Goal: Information Seeking & Learning: Understand process/instructions

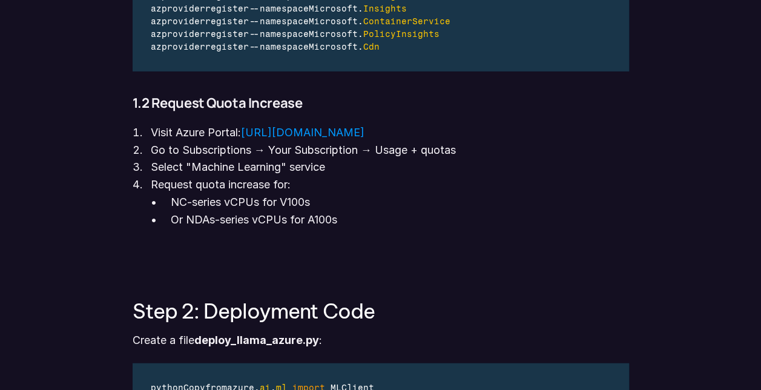
scroll to position [1468, 0]
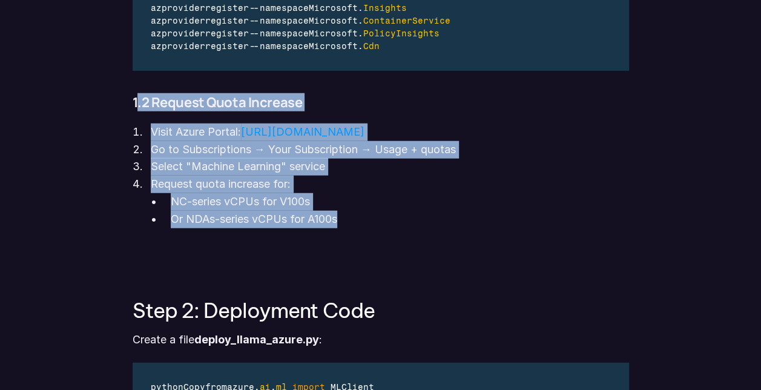
drag, startPoint x: 359, startPoint y: 227, endPoint x: 137, endPoint y: 93, distance: 258.1
copy div ".2 Request Quota Increase Visit Azure Portal: [URL][DOMAIN_NAME] Go to Subscrip…"
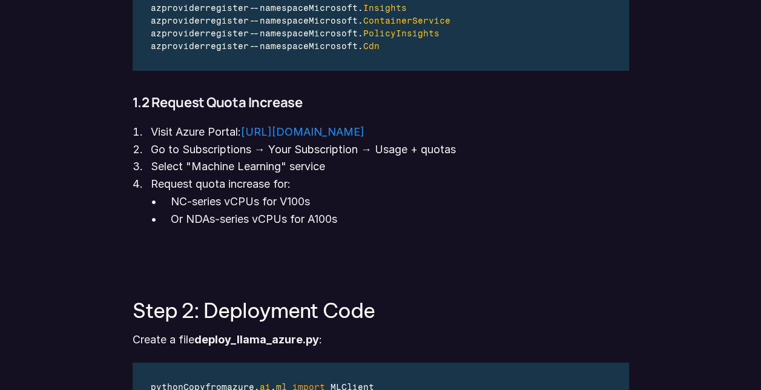
drag, startPoint x: 169, startPoint y: 202, endPoint x: 316, endPoint y: 209, distance: 147.4
click at [316, 209] on ul "NC-series vCPUs for V100s Or NDAs-series vCPUs for A100s" at bounding box center [390, 210] width 478 height 35
copy p "NC-series vCPUs for V100s"
click at [320, 180] on p "Request quota increase for:" at bounding box center [390, 185] width 478 height 18
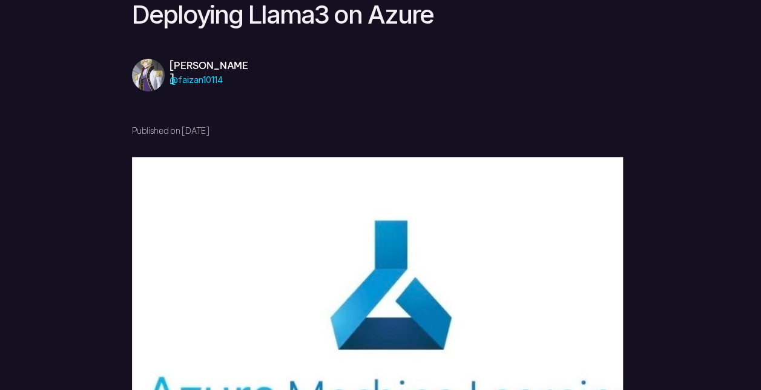
scroll to position [0, 0]
